Goal: Task Accomplishment & Management: Complete application form

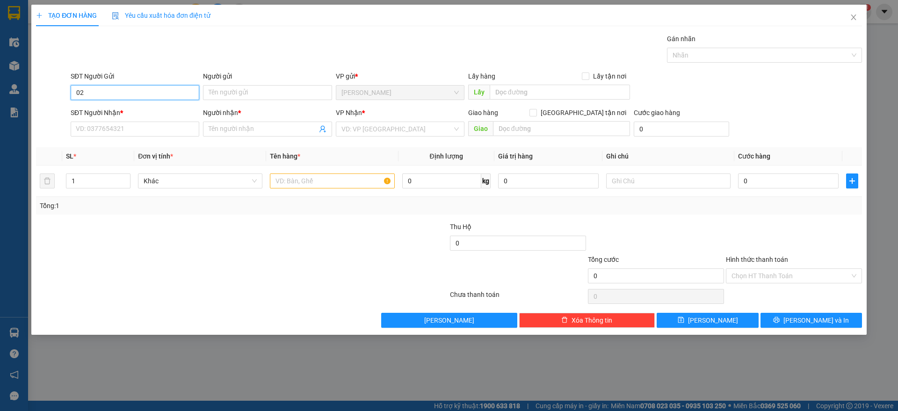
type input "0"
type input "0328392752"
click at [229, 93] on input "Người gửi" at bounding box center [267, 92] width 129 height 15
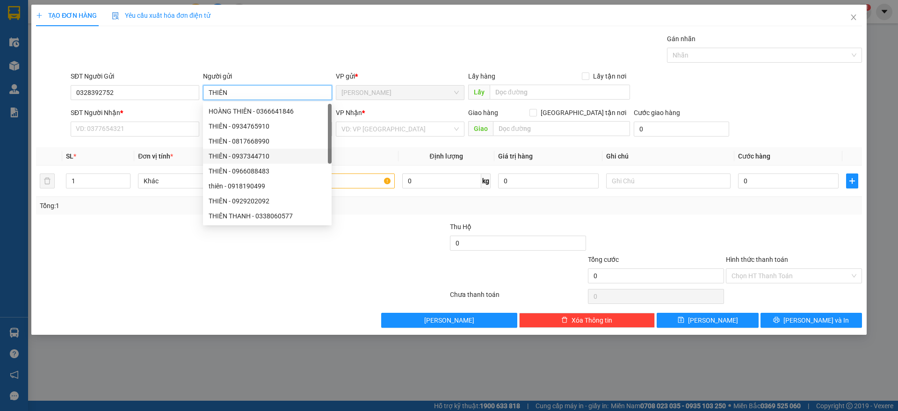
type input "THIÊN"
click at [166, 116] on div "SĐT Người Nhận *" at bounding box center [135, 113] width 129 height 10
click at [166, 122] on input "SĐT Người Nhận *" at bounding box center [135, 129] width 129 height 15
click at [166, 127] on input "SĐT Người Nhận *" at bounding box center [135, 129] width 129 height 15
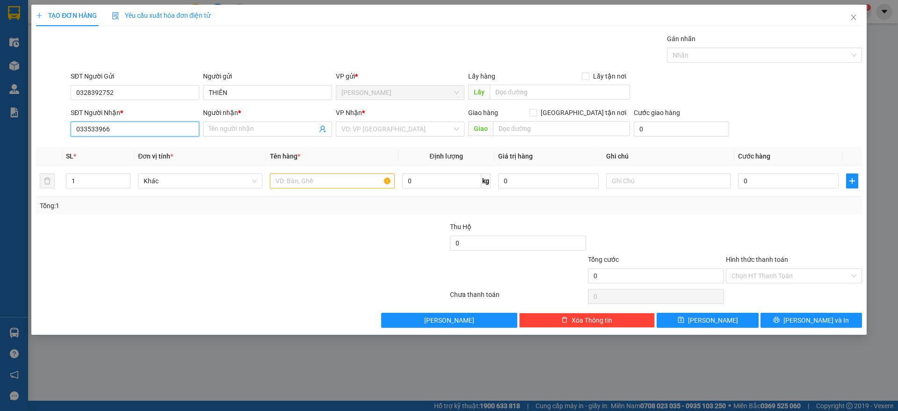
type input "0335339660"
click at [156, 145] on div "0335339660 - DUY" at bounding box center [134, 148] width 117 height 10
type input "DUY"
type input "BÁCH KHOA"
type input "30.000"
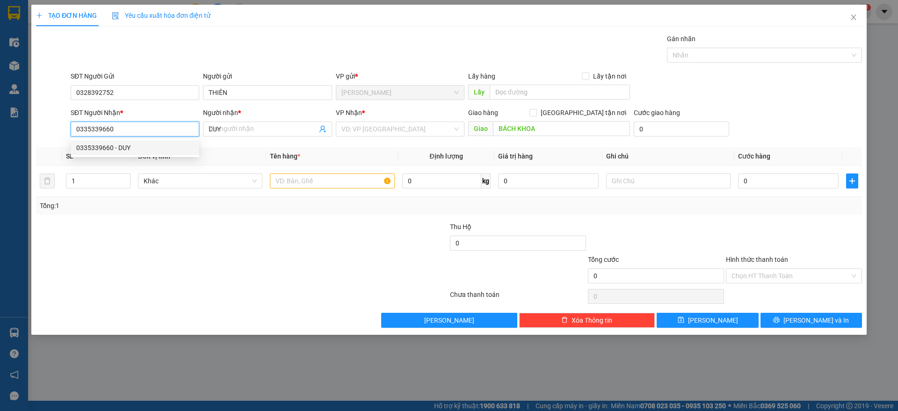
type input "30.000"
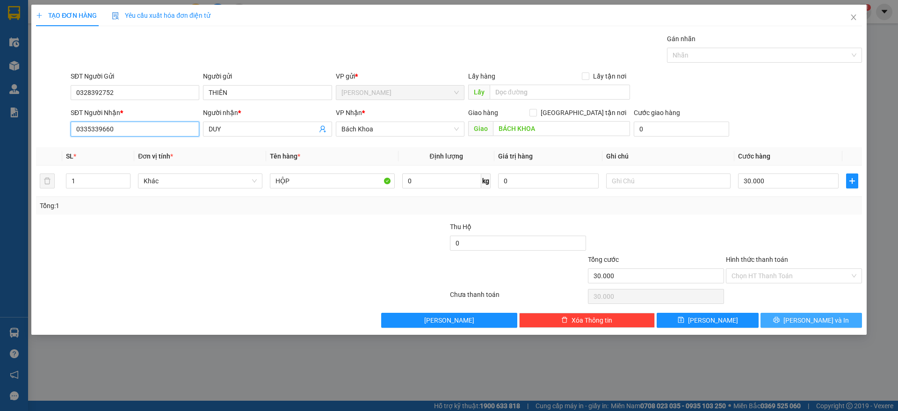
type input "0335339660"
click at [789, 320] on button "[PERSON_NAME] và In" at bounding box center [812, 320] width 102 height 15
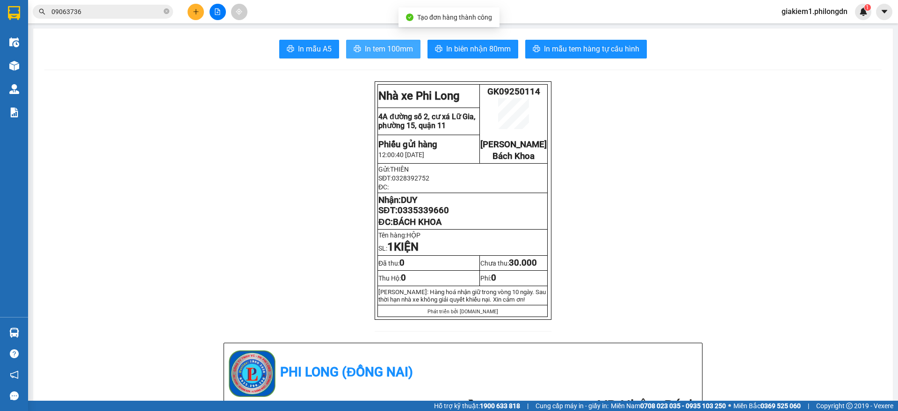
click at [399, 40] on button "In tem 100mm" at bounding box center [383, 49] width 74 height 19
click at [424, 216] on span "0335339660" at bounding box center [423, 210] width 51 height 10
copy span "0335339660"
